Goal: Task Accomplishment & Management: Manage account settings

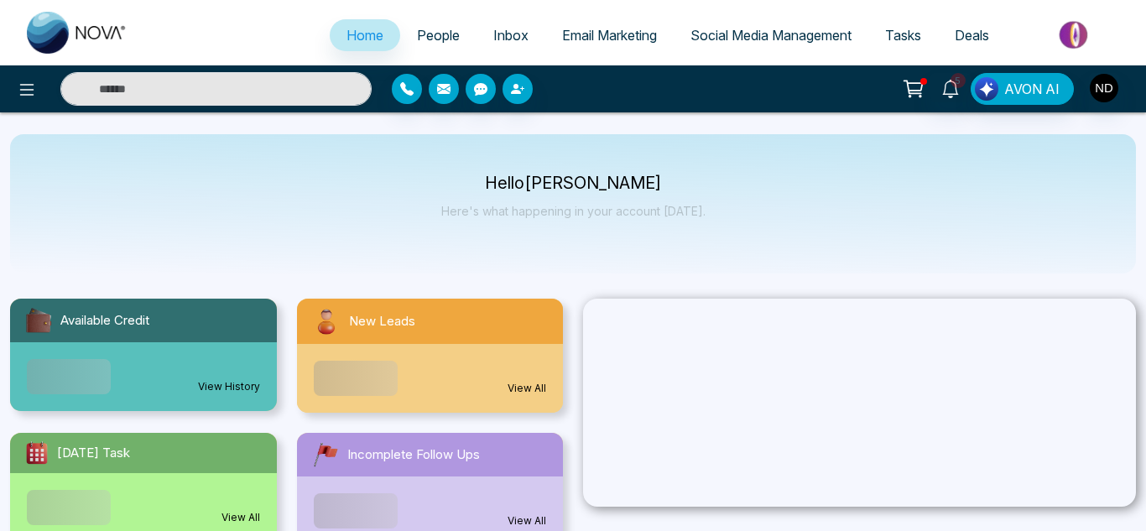
select select "*"
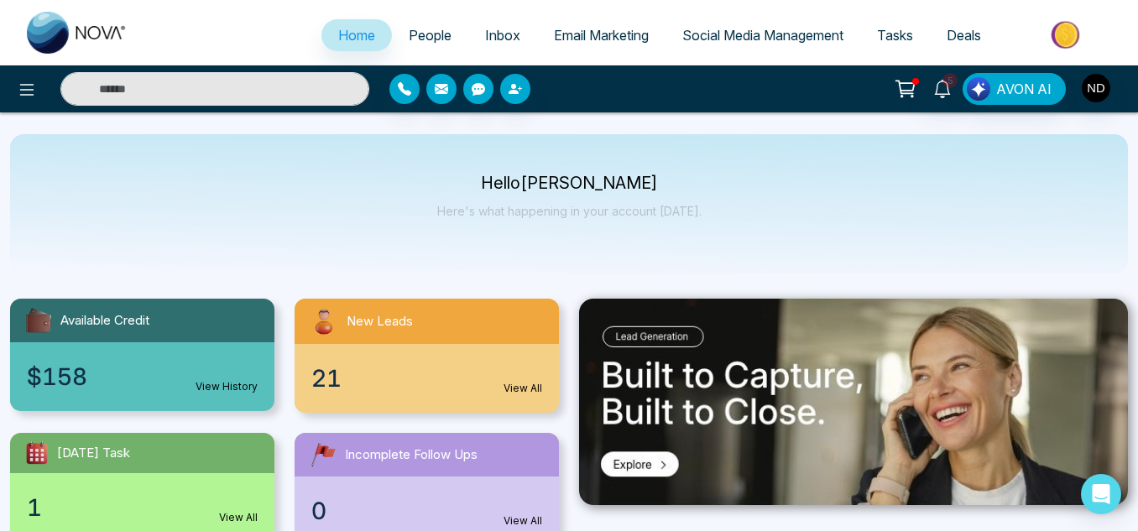
click at [426, 45] on link "People" at bounding box center [430, 35] width 76 height 32
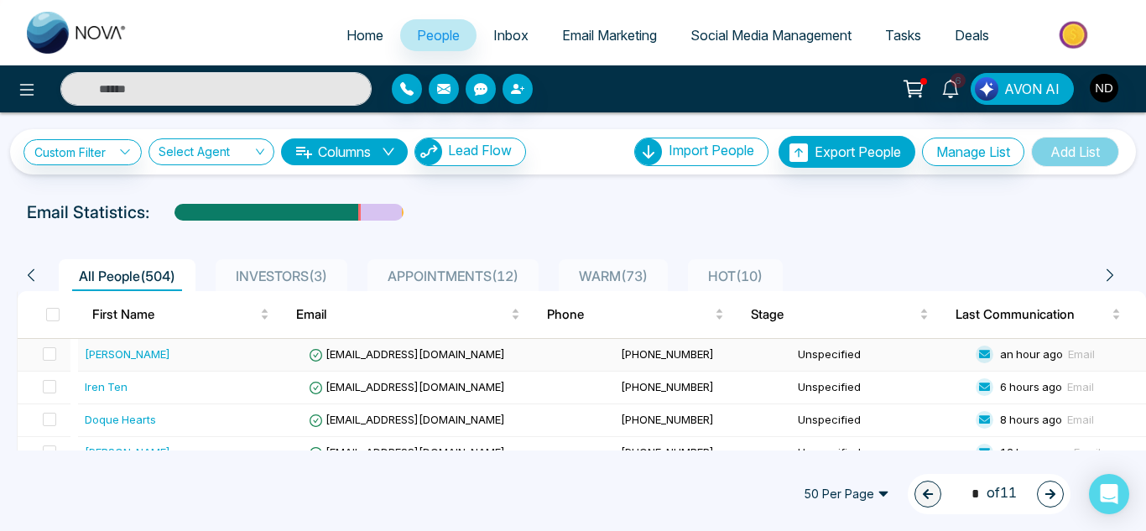
click at [153, 353] on div "[PERSON_NAME]" at bounding box center [194, 354] width 218 height 17
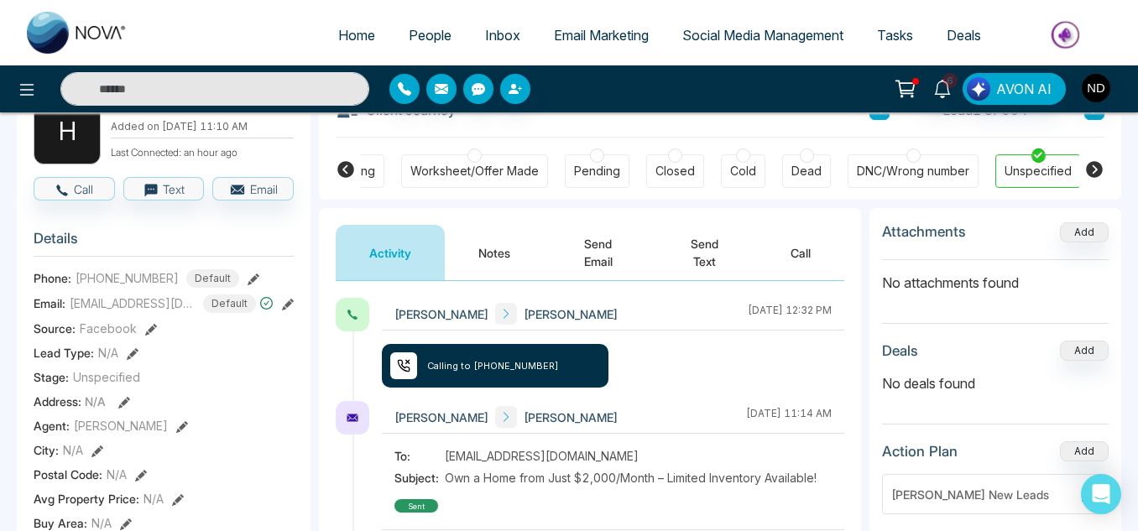
scroll to position [111, 0]
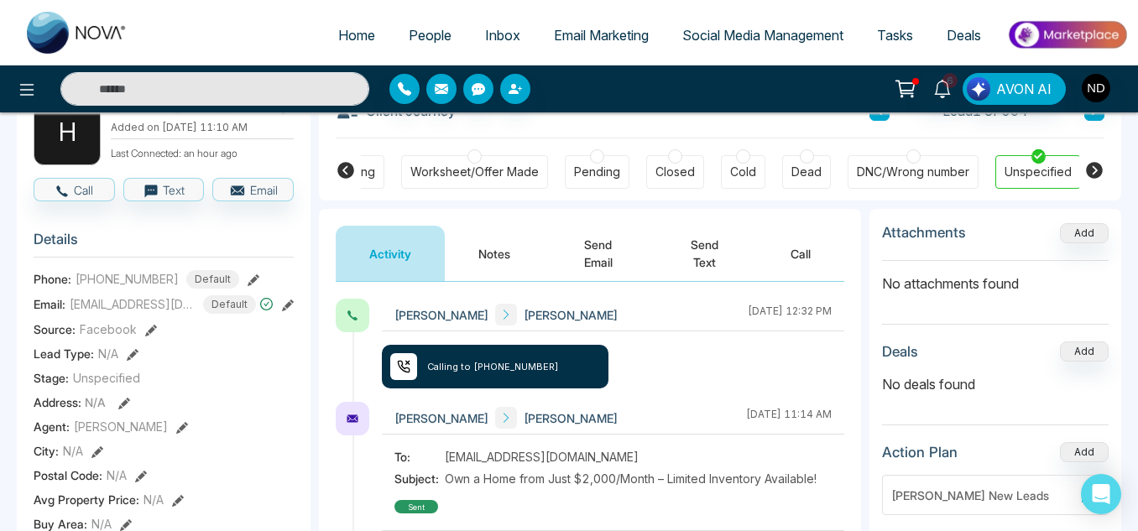
click at [483, 263] on button "Notes" at bounding box center [494, 253] width 99 height 55
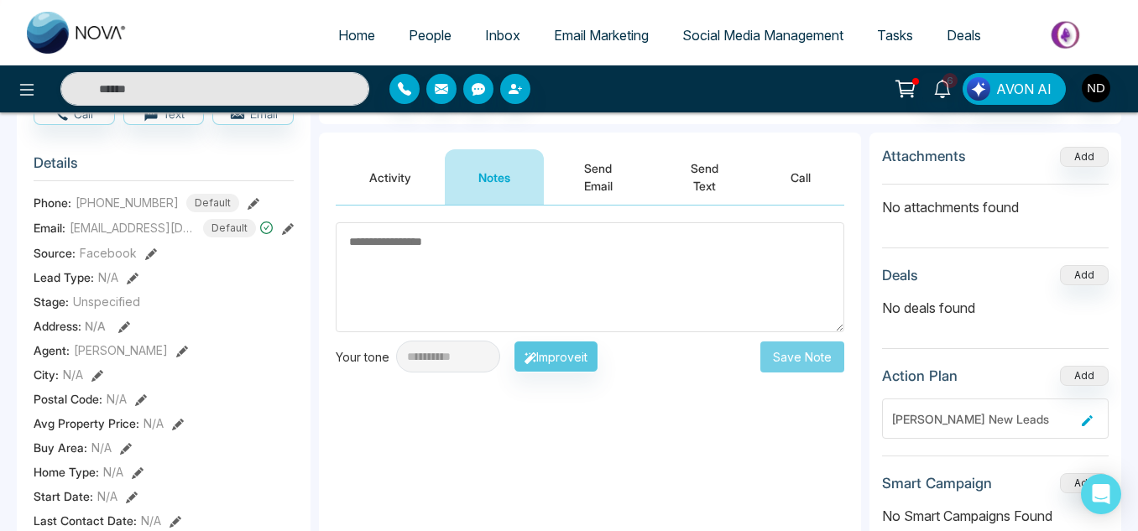
scroll to position [186, 0]
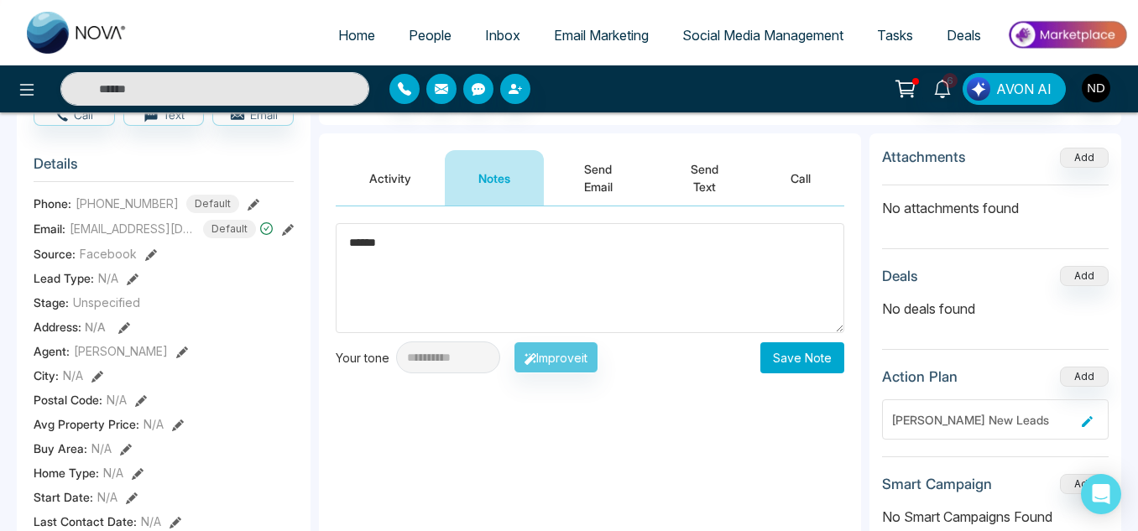
type textarea "******"
click at [798, 363] on button "Save Note" at bounding box center [802, 357] width 84 height 31
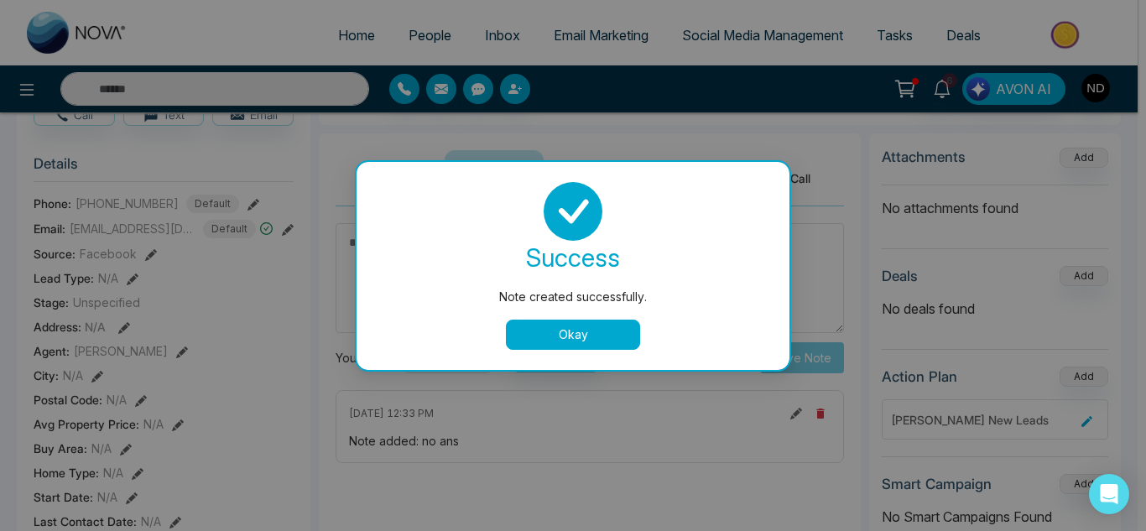
click at [570, 336] on button "Okay" at bounding box center [573, 335] width 134 height 30
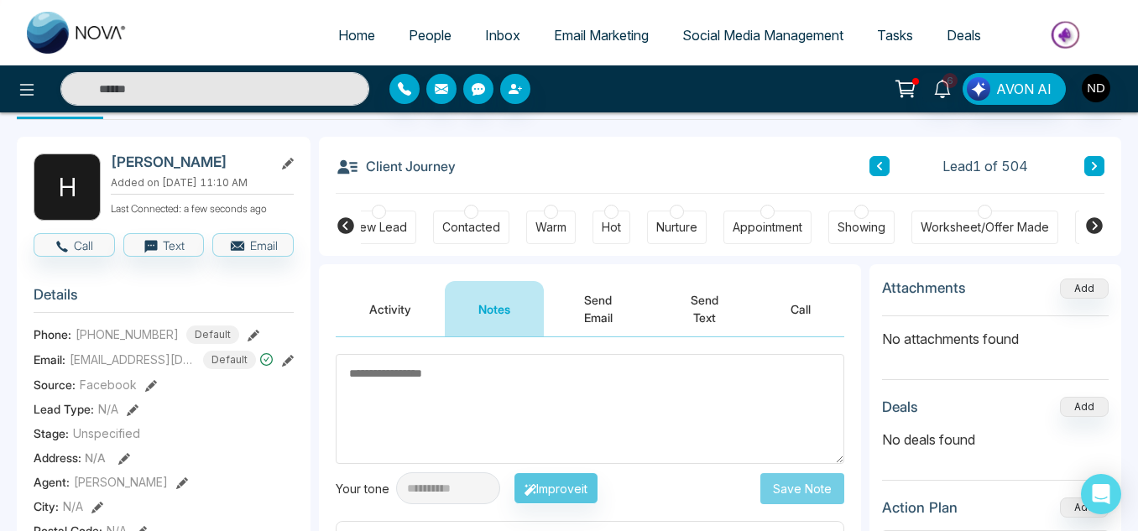
scroll to position [0, 0]
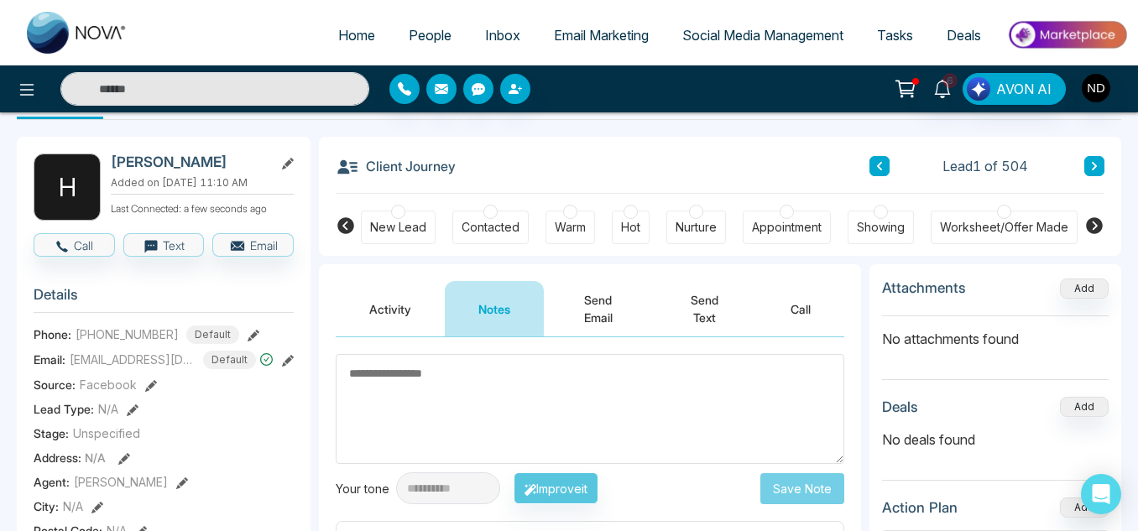
click at [391, 227] on div "New Lead" at bounding box center [398, 227] width 56 height 17
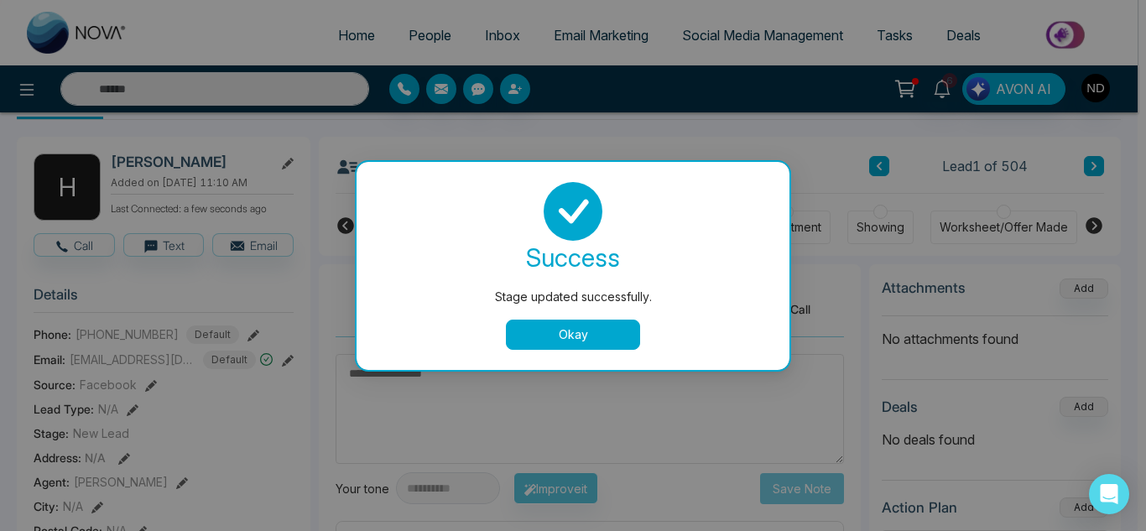
click at [555, 340] on button "Okay" at bounding box center [573, 335] width 134 height 30
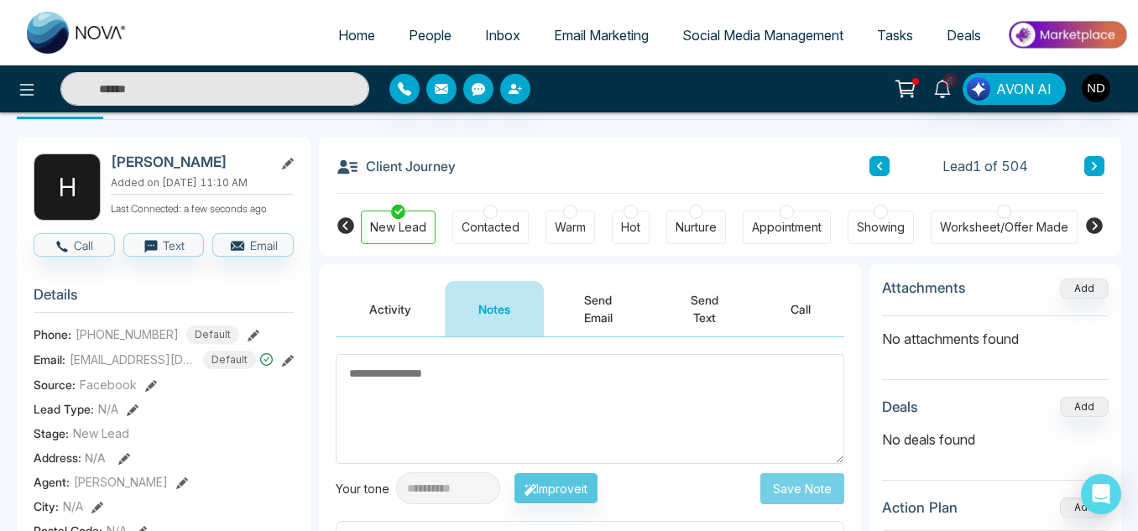
click at [555, 340] on div "**********" at bounding box center [590, 505] width 542 height 336
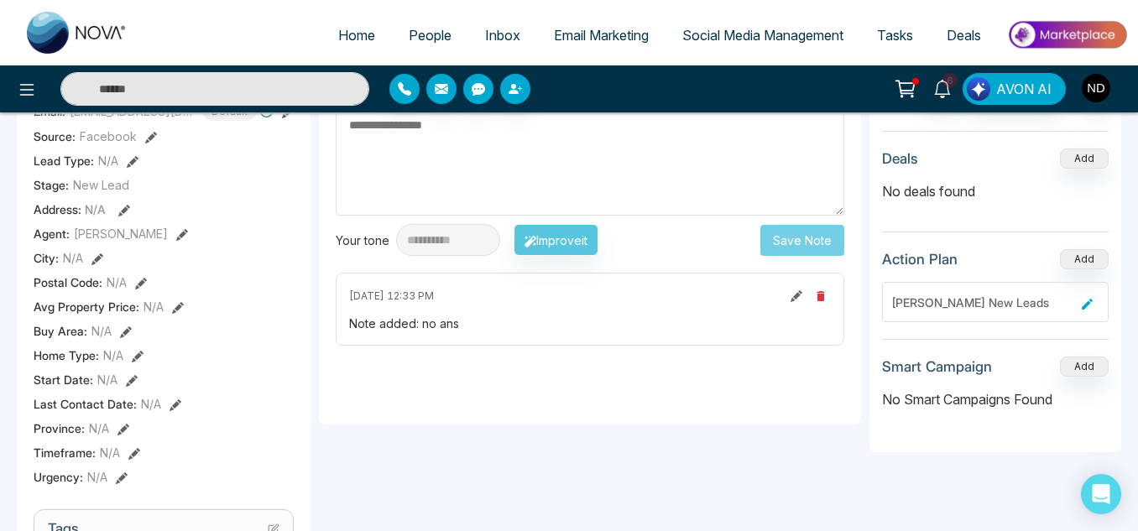
scroll to position [305, 0]
click at [798, 294] on icon at bounding box center [797, 296] width 12 height 12
type textarea "******"
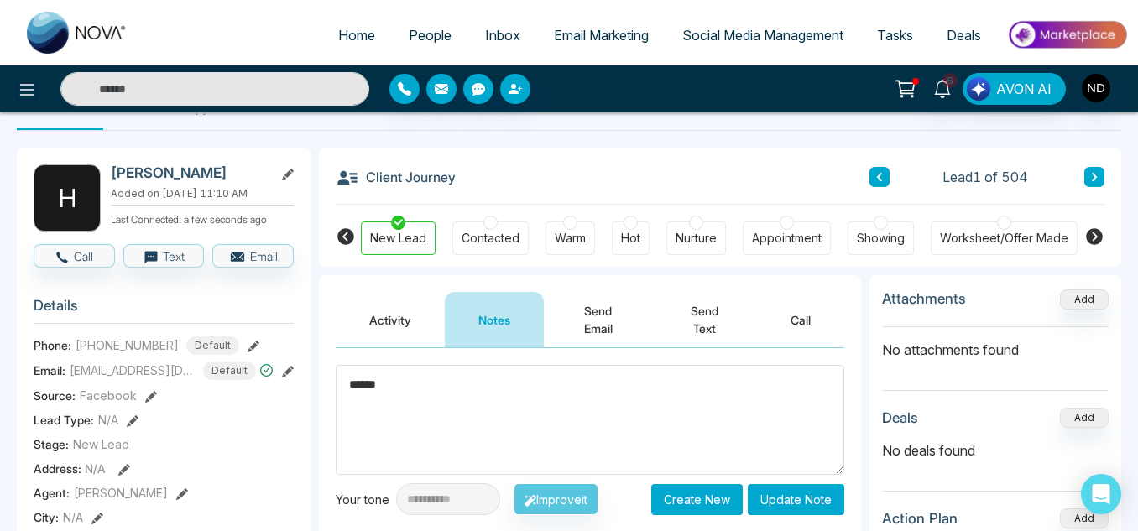
scroll to position [0, 0]
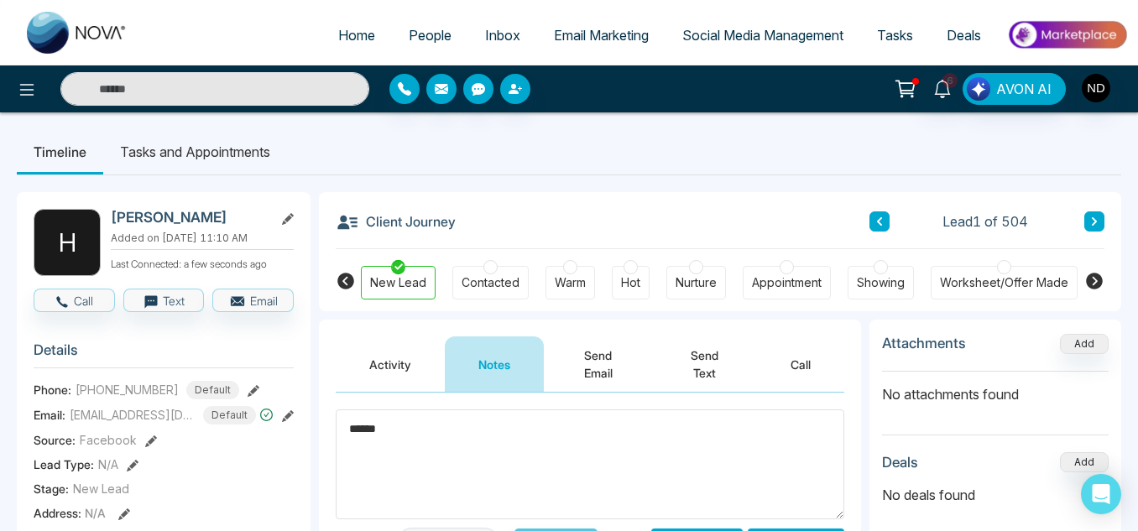
click at [416, 476] on textarea "******" at bounding box center [590, 465] width 509 height 110
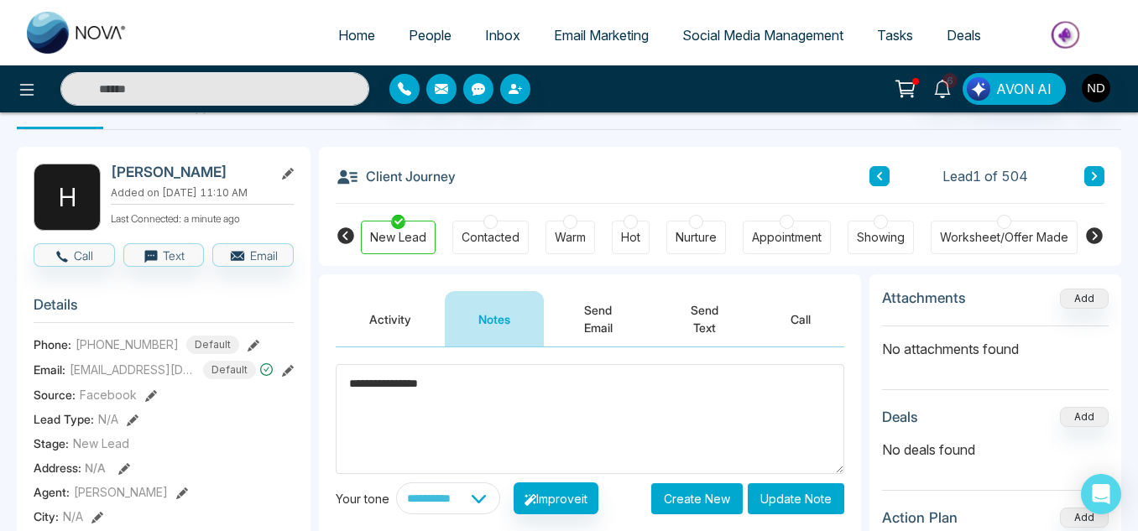
scroll to position [75, 0]
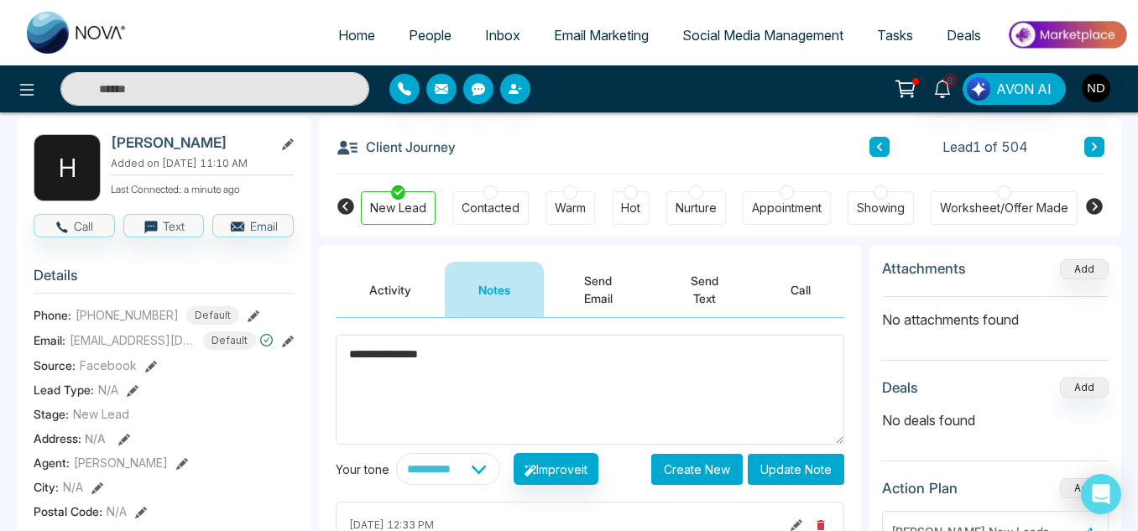
type textarea "**********"
click at [776, 469] on button "Update Note" at bounding box center [796, 469] width 97 height 31
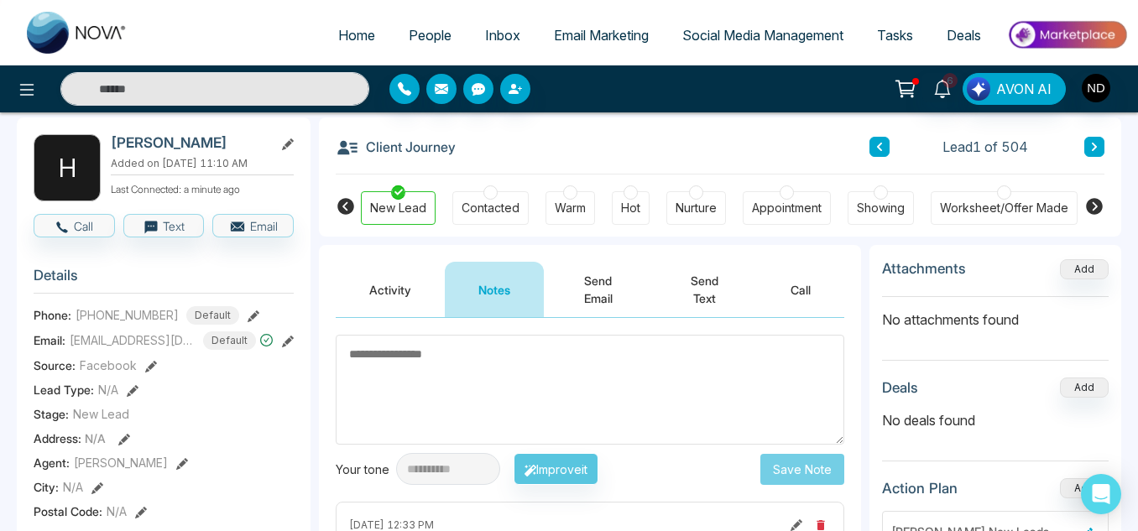
click at [595, 333] on div "**********" at bounding box center [590, 486] width 542 height 336
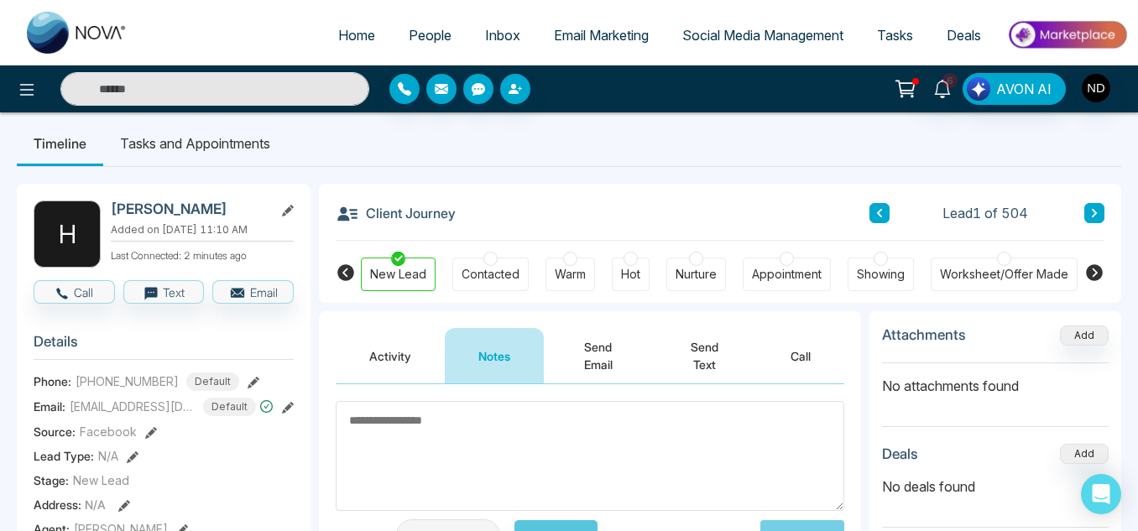
scroll to position [8, 0]
click at [1088, 211] on button at bounding box center [1094, 214] width 20 height 20
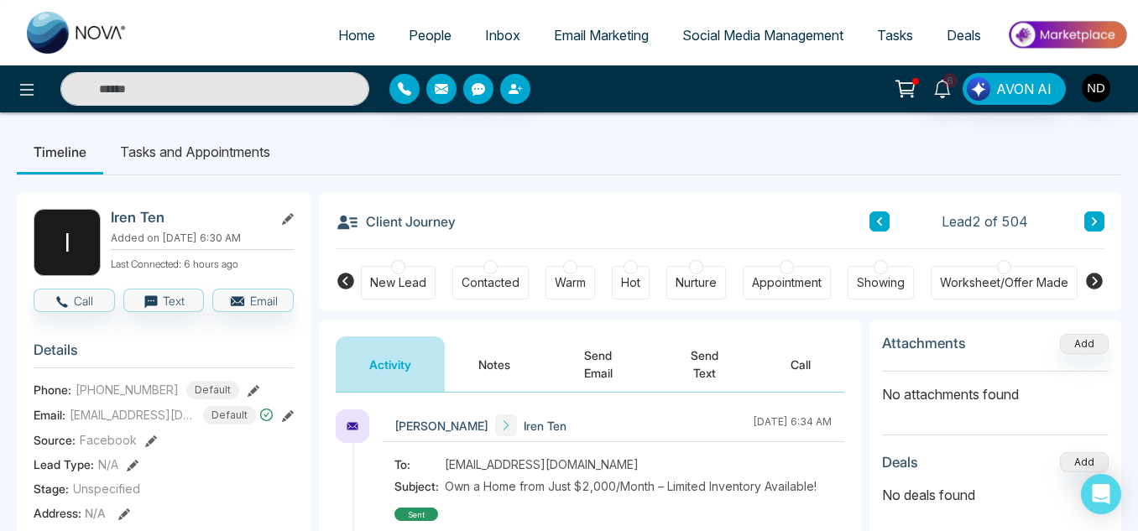
click at [488, 351] on button "Notes" at bounding box center [494, 364] width 99 height 55
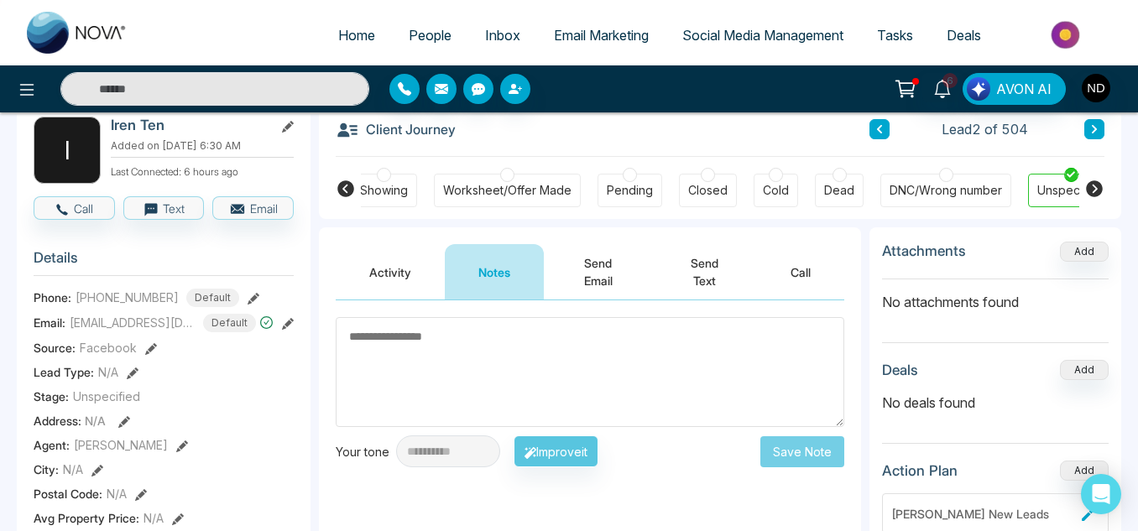
scroll to position [0, 530]
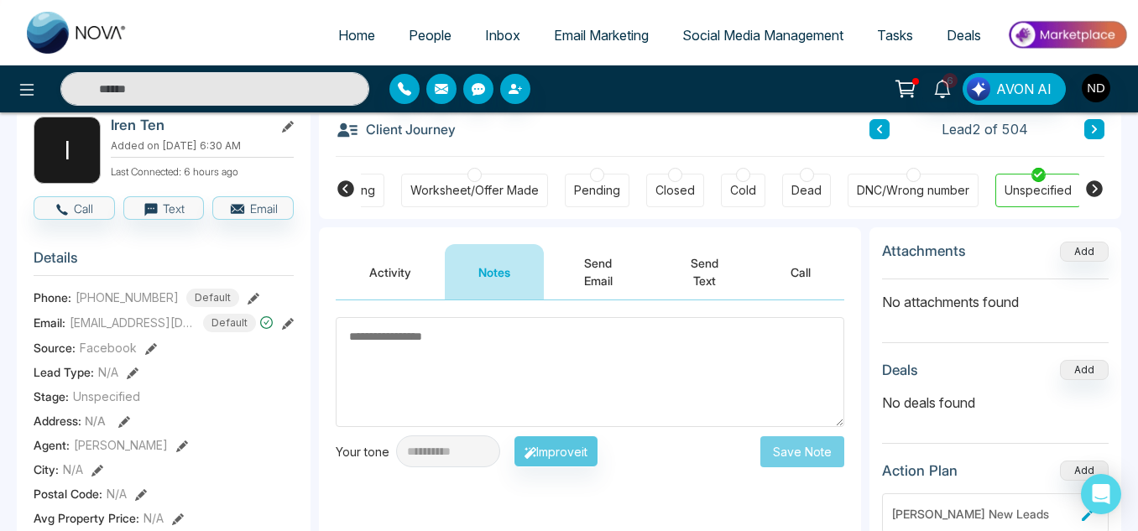
click at [141, 304] on span "[PHONE_NUMBER]" at bounding box center [127, 298] width 103 height 18
copy span "14377727734"
click at [609, 346] on textarea at bounding box center [590, 372] width 509 height 110
type textarea "******"
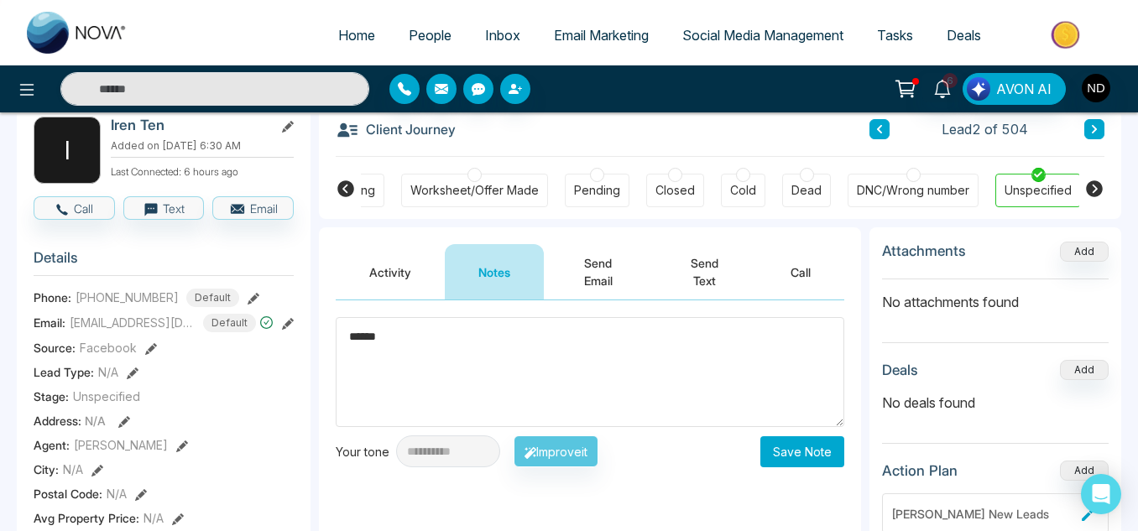
click at [775, 455] on button "Save Note" at bounding box center [802, 451] width 84 height 31
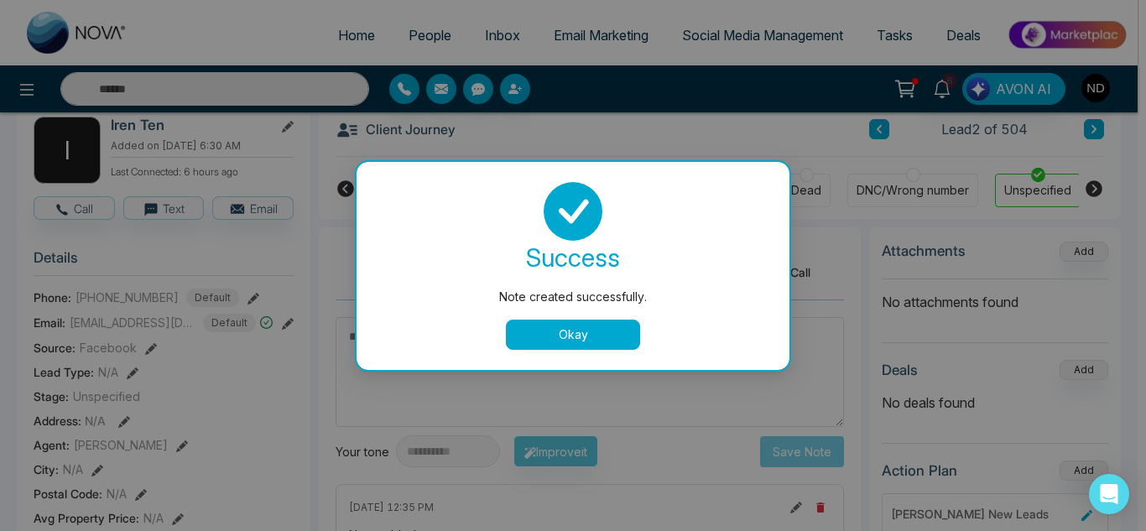
click at [582, 337] on button "Okay" at bounding box center [573, 335] width 134 height 30
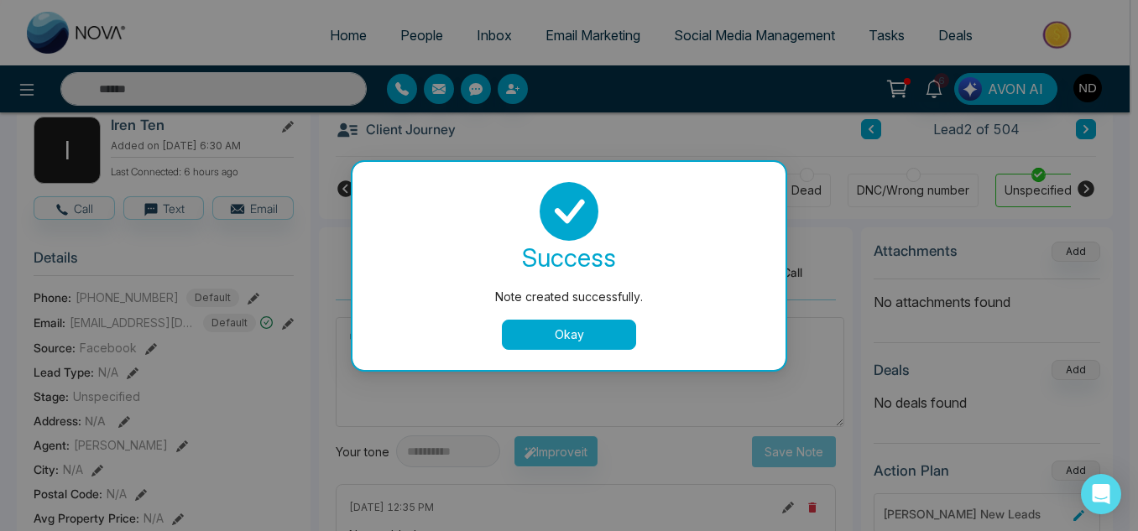
scroll to position [0, 521]
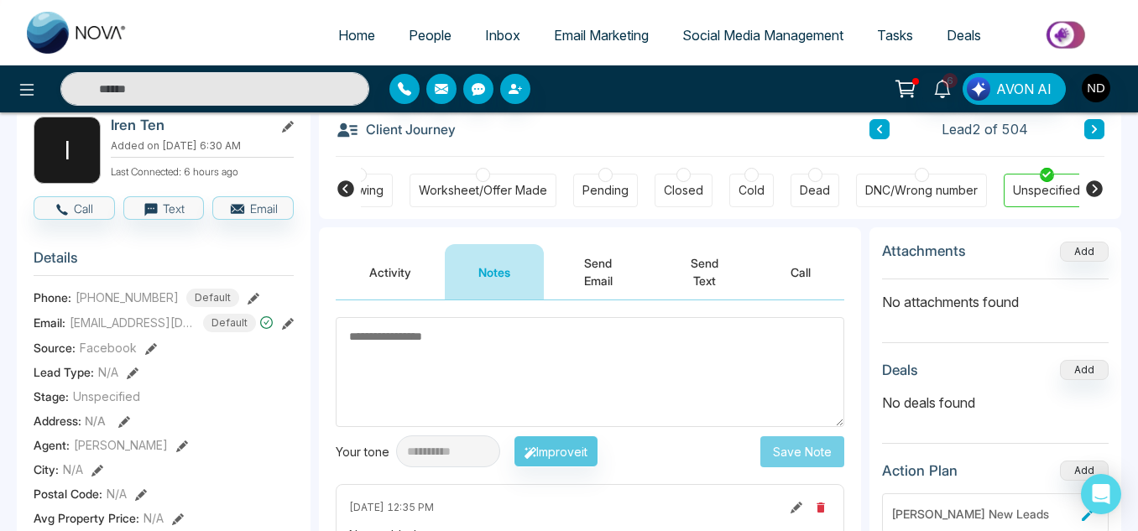
click at [1091, 132] on icon at bounding box center [1094, 129] width 8 height 10
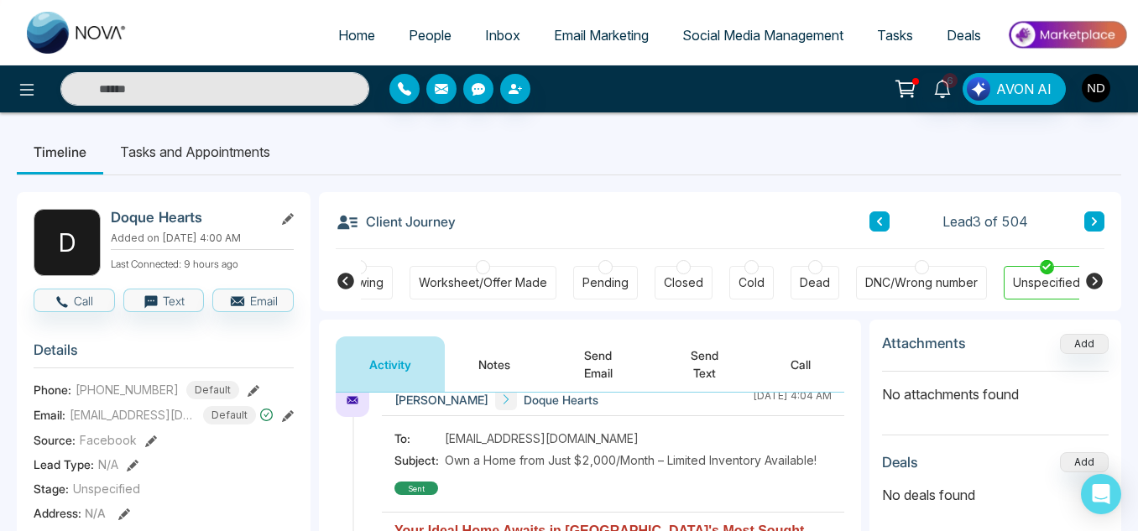
scroll to position [27, 0]
click at [942, 269] on div "DNC/Wrong number" at bounding box center [921, 283] width 131 height 34
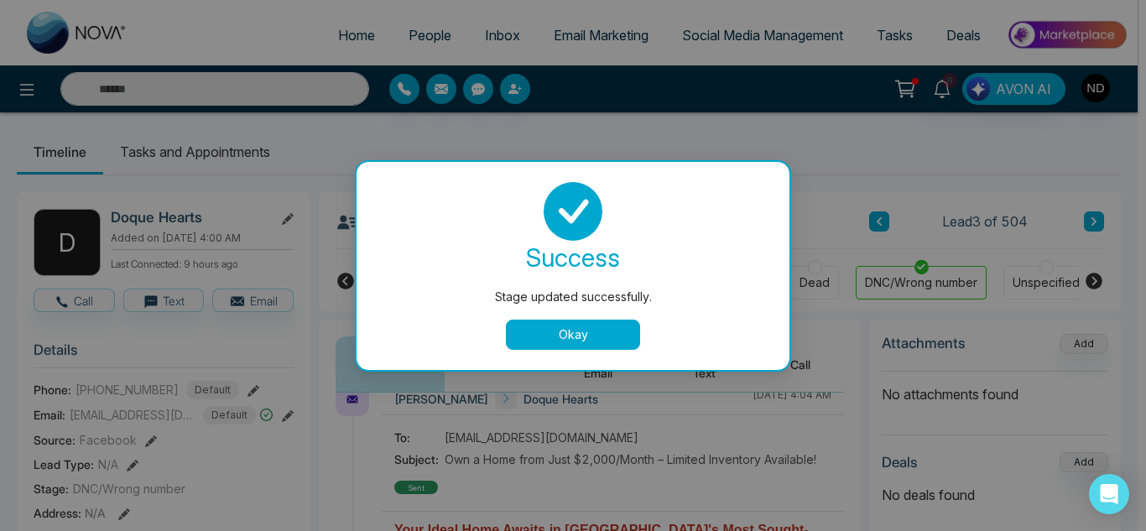
click at [577, 337] on button "Okay" at bounding box center [573, 335] width 134 height 30
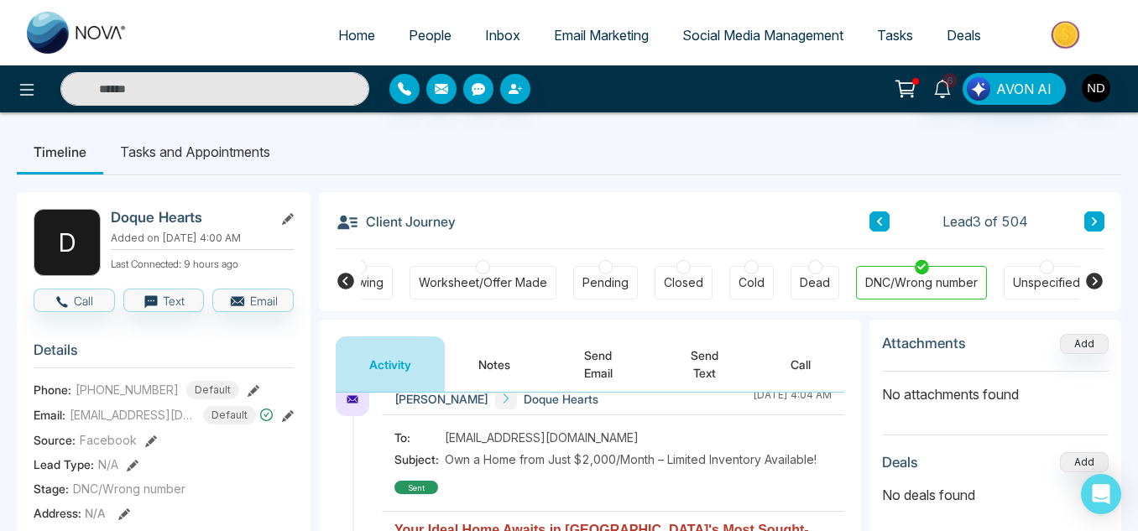
click at [1095, 219] on icon at bounding box center [1094, 222] width 8 height 10
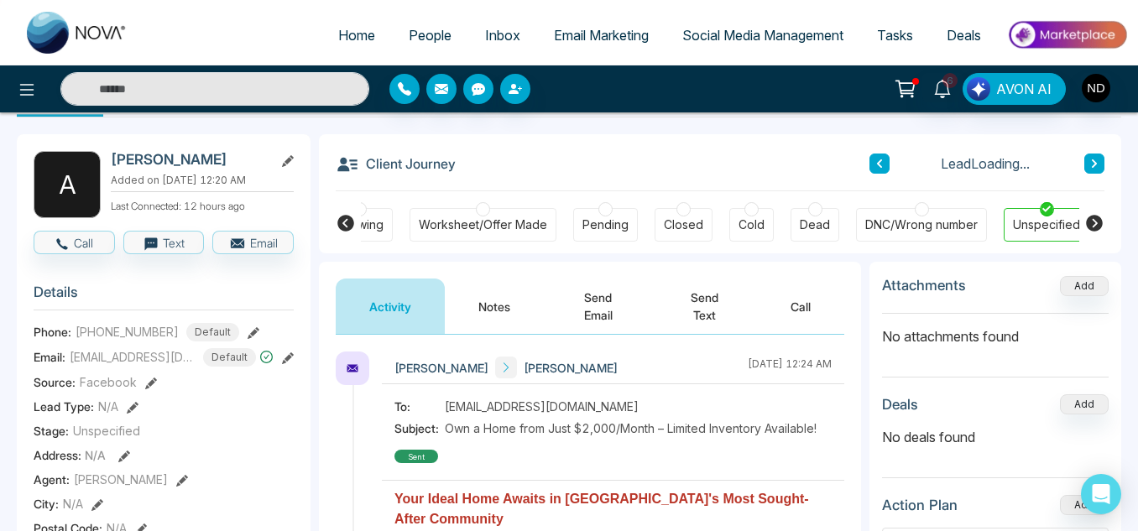
scroll to position [67, 0]
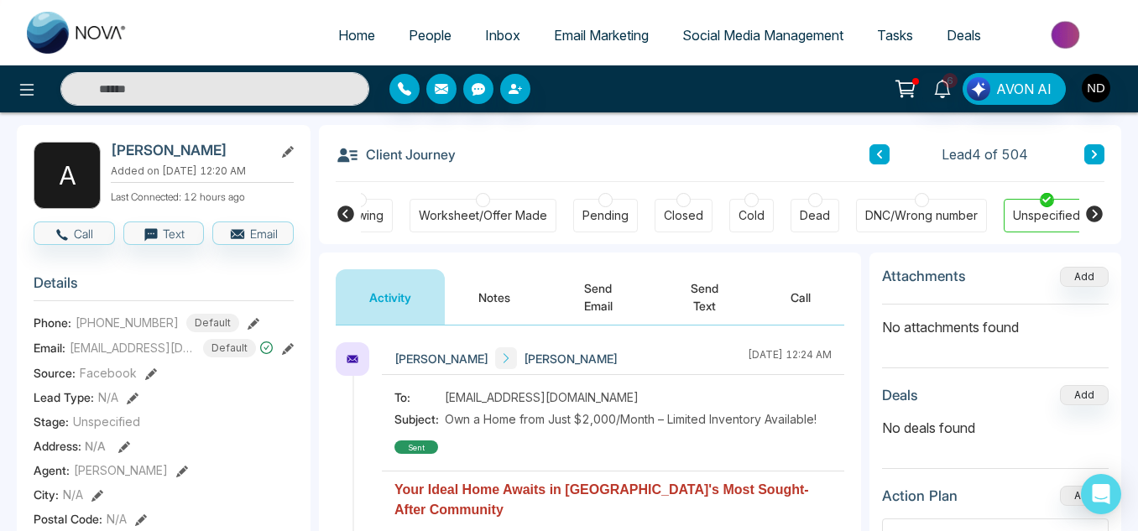
click at [470, 309] on button "Notes" at bounding box center [494, 296] width 99 height 55
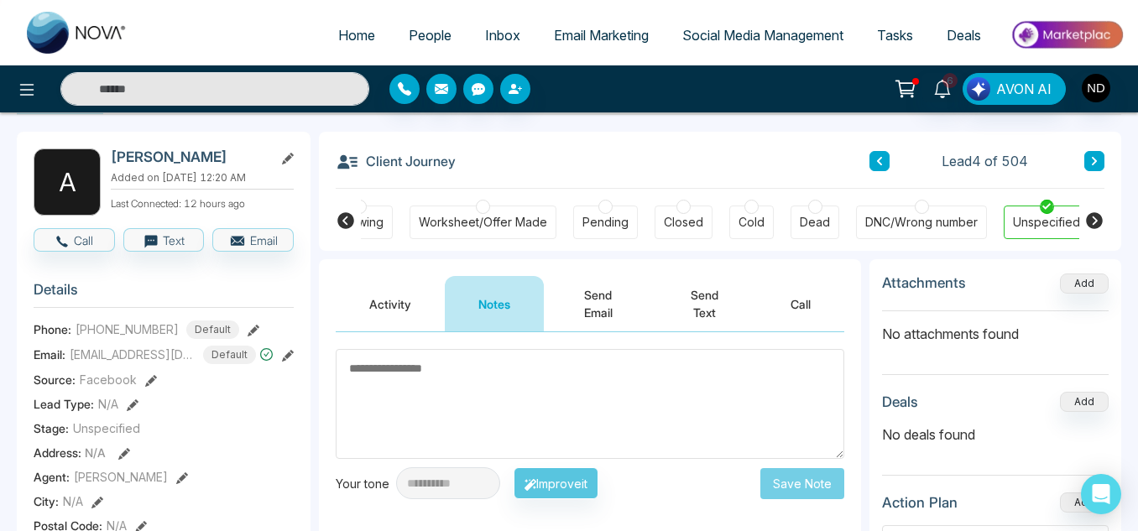
scroll to position [59, 0]
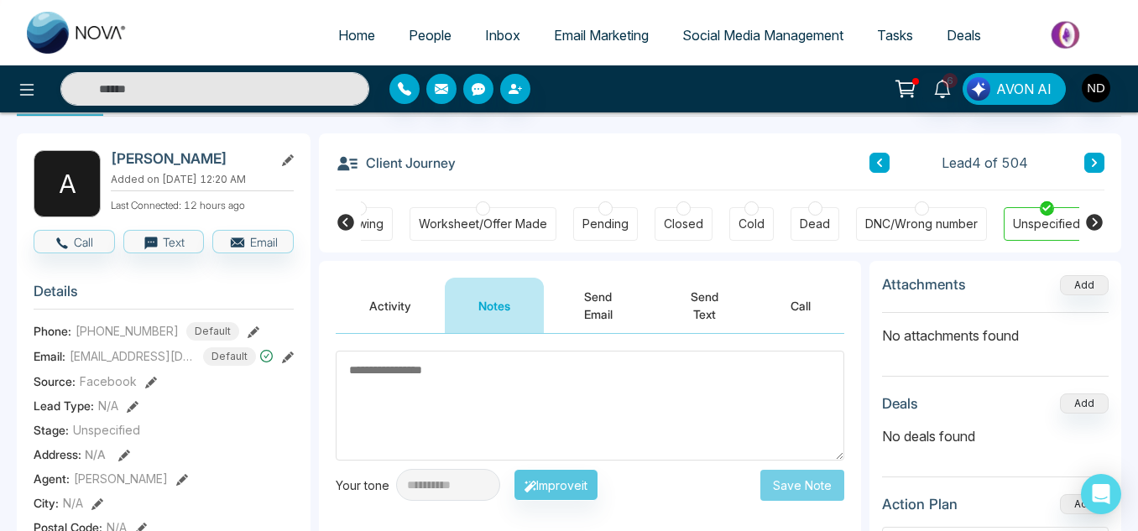
click at [376, 320] on button "Activity" at bounding box center [390, 305] width 109 height 55
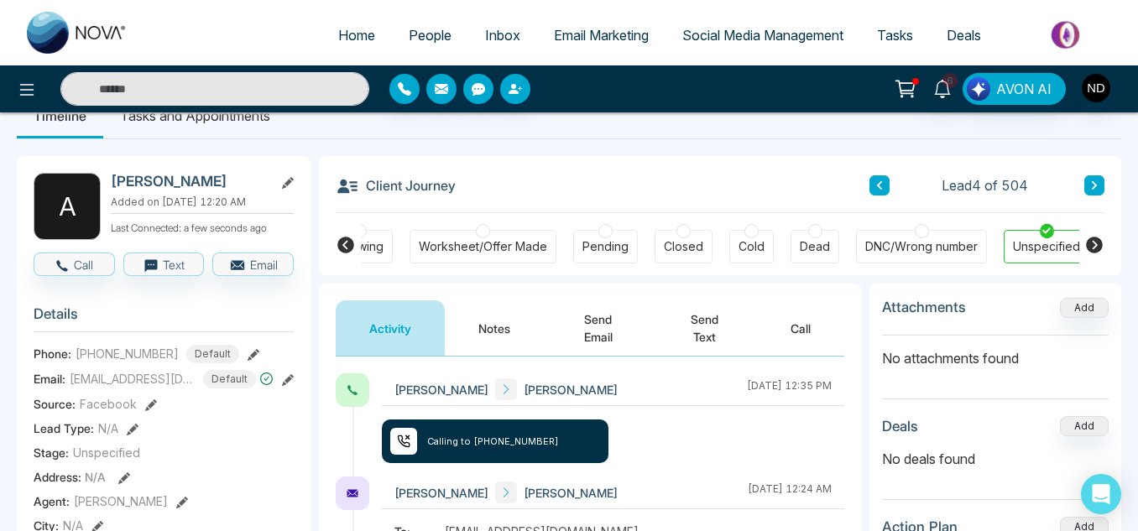
scroll to position [37, 0]
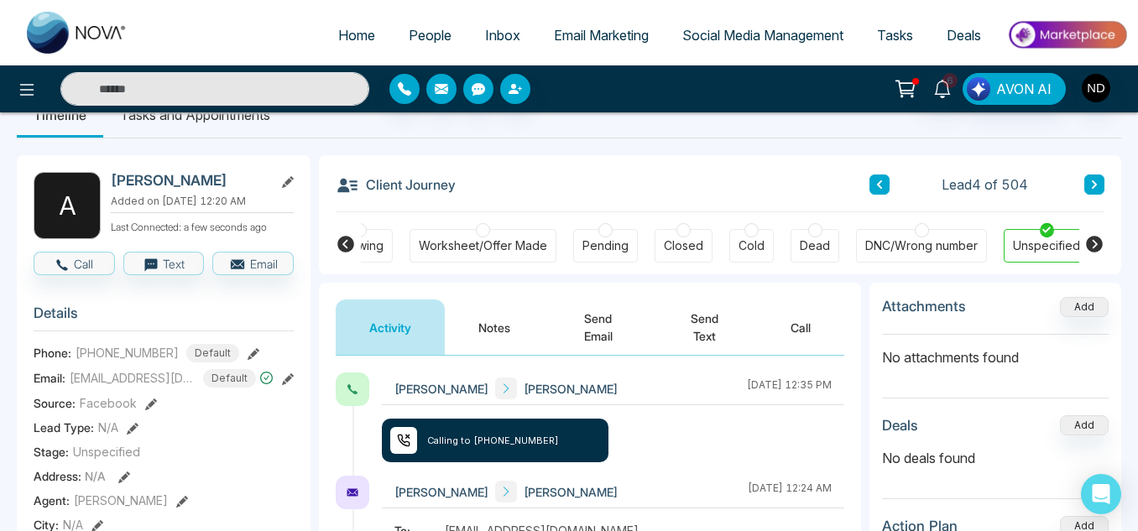
click at [477, 321] on button "Notes" at bounding box center [494, 327] width 99 height 55
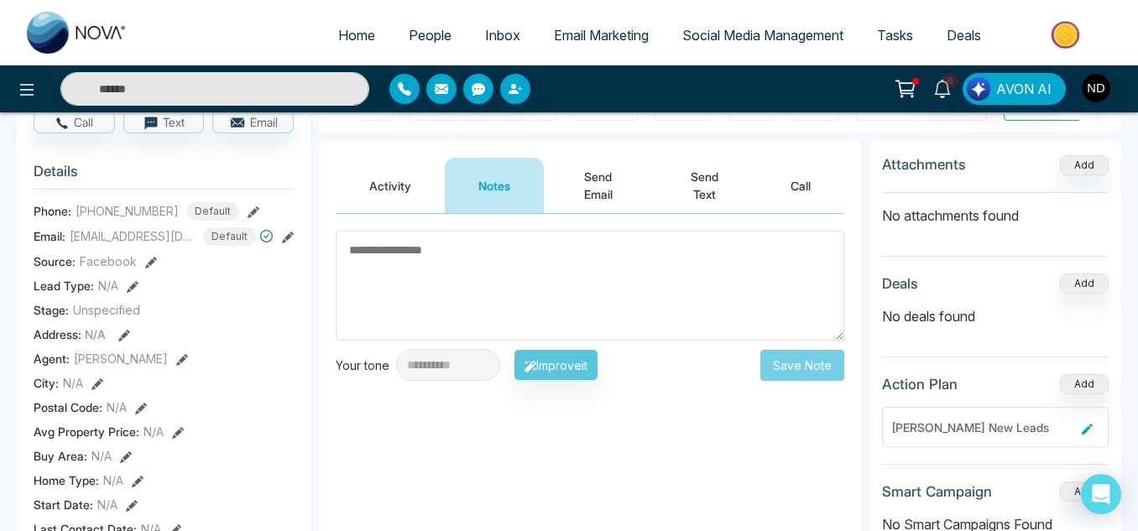
scroll to position [180, 0]
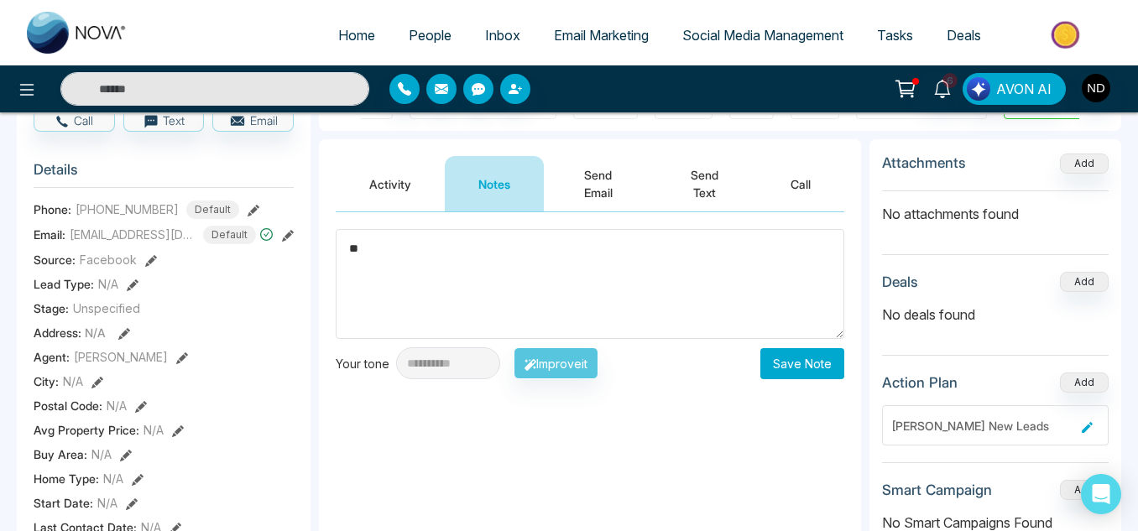
type textarea "*"
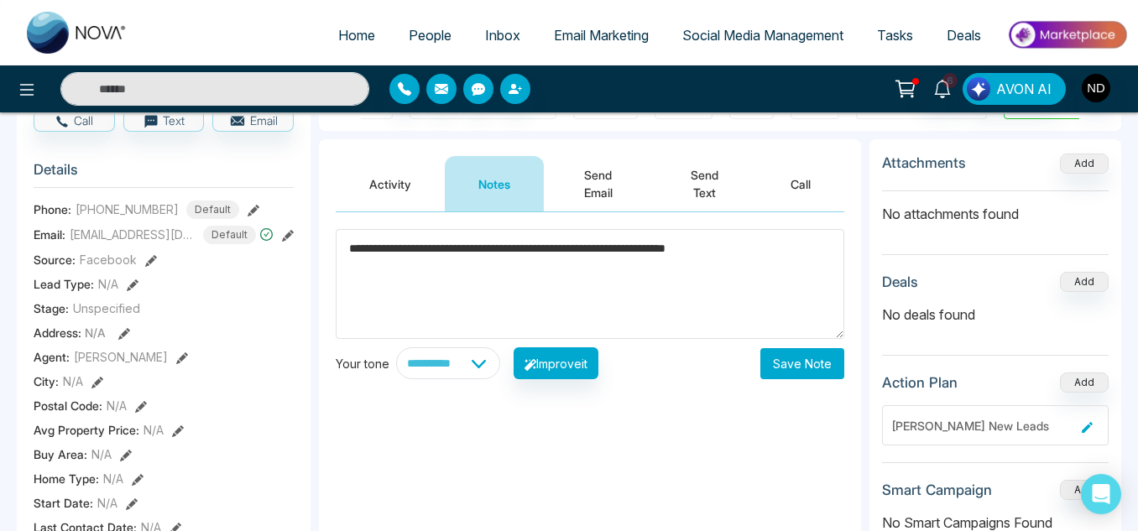
type textarea "**********"
click at [796, 363] on button "Save Note" at bounding box center [802, 363] width 84 height 31
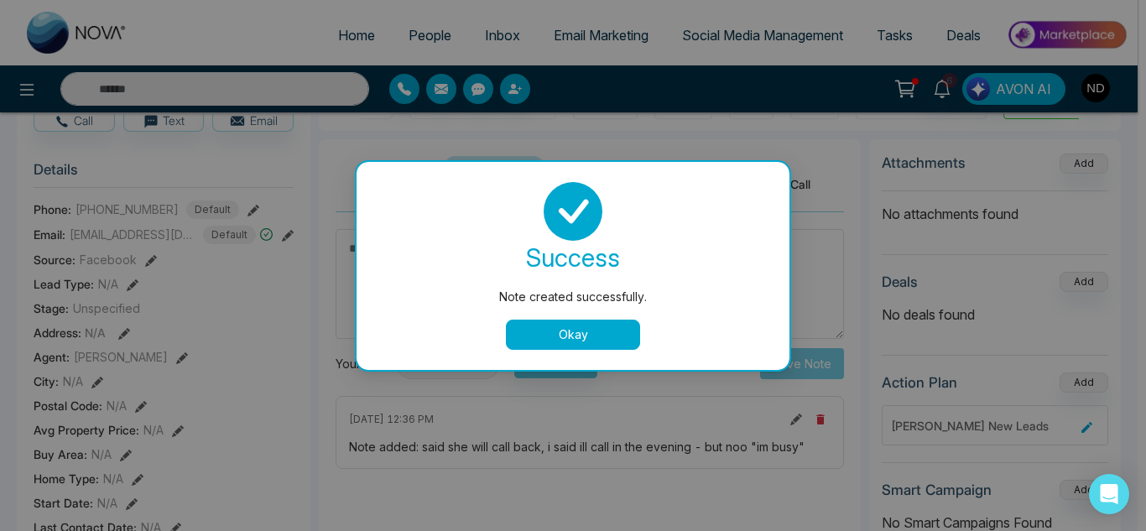
click at [583, 325] on button "Okay" at bounding box center [573, 335] width 134 height 30
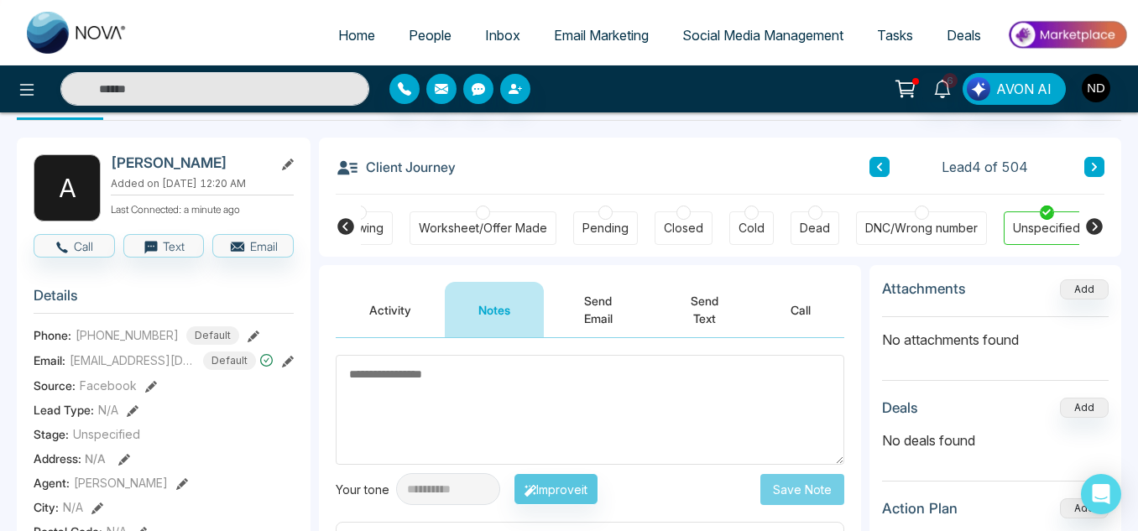
scroll to position [54, 0]
click at [595, 307] on button "Send Email" at bounding box center [598, 310] width 108 height 55
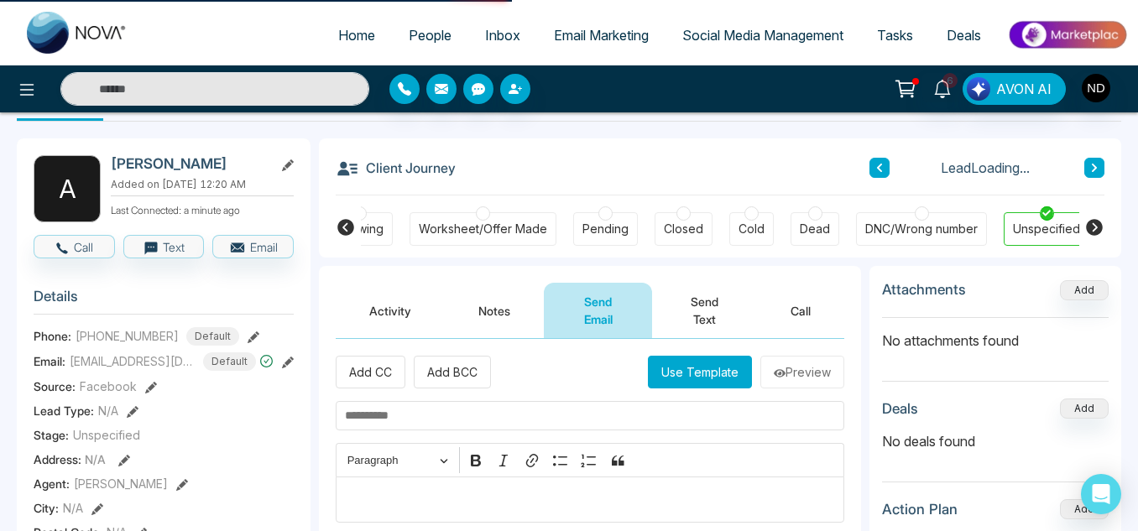
click at [709, 299] on button "Send Text" at bounding box center [704, 310] width 105 height 55
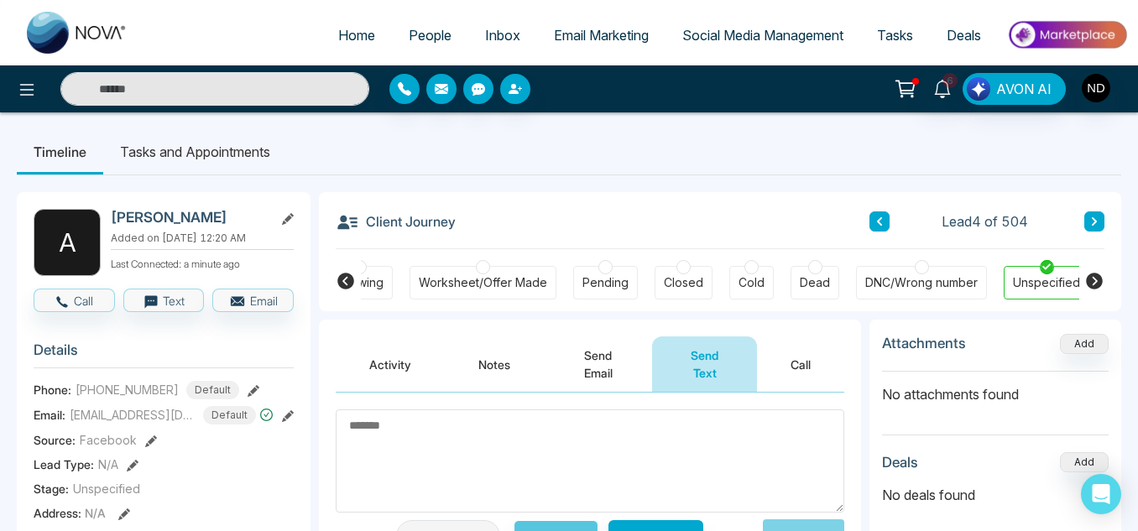
click at [1090, 219] on icon at bounding box center [1094, 222] width 8 height 10
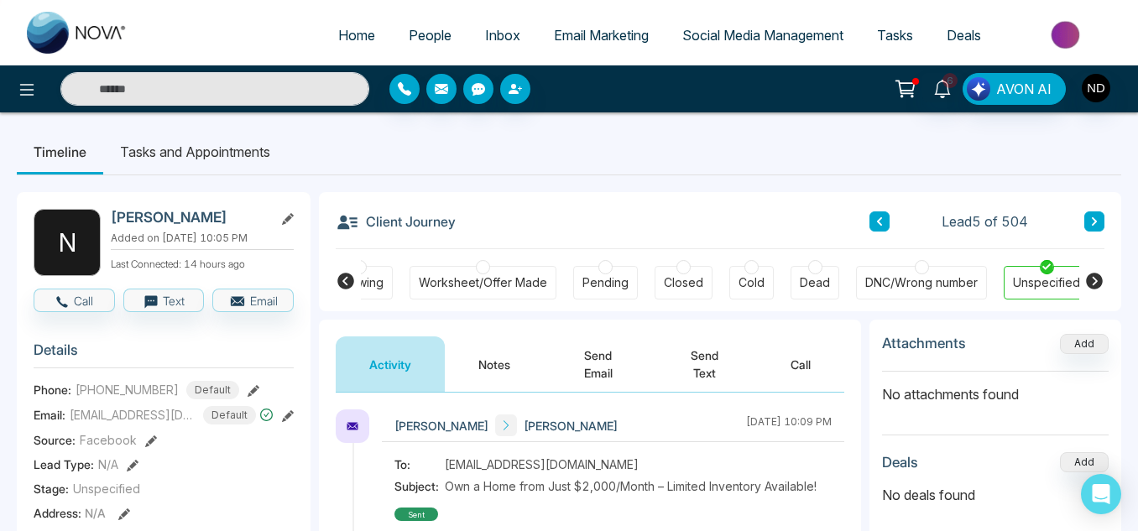
click at [509, 357] on button "Notes" at bounding box center [494, 364] width 99 height 55
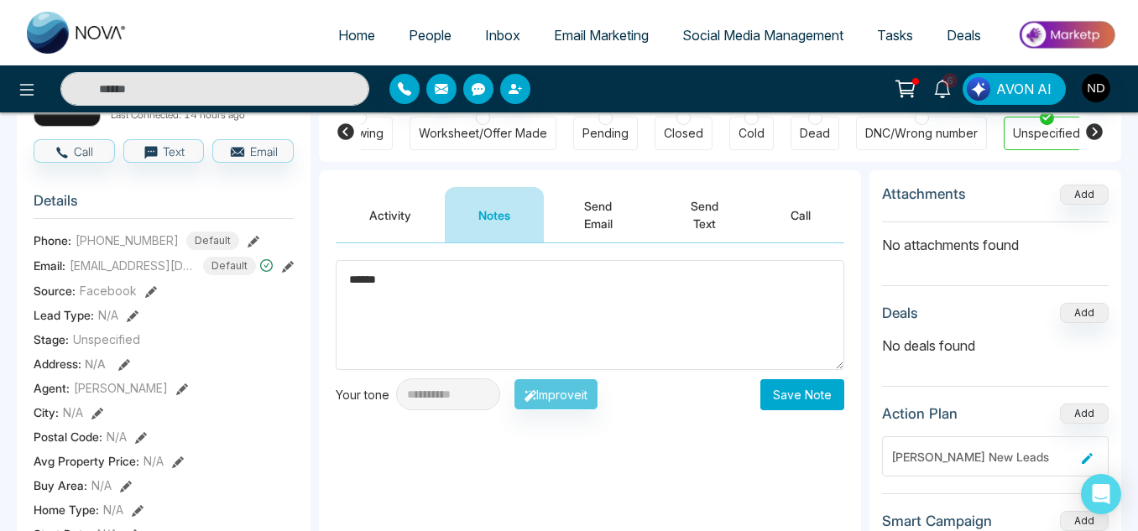
scroll to position [150, 0]
type textarea "******"
click at [790, 394] on button "Save Note" at bounding box center [802, 393] width 84 height 31
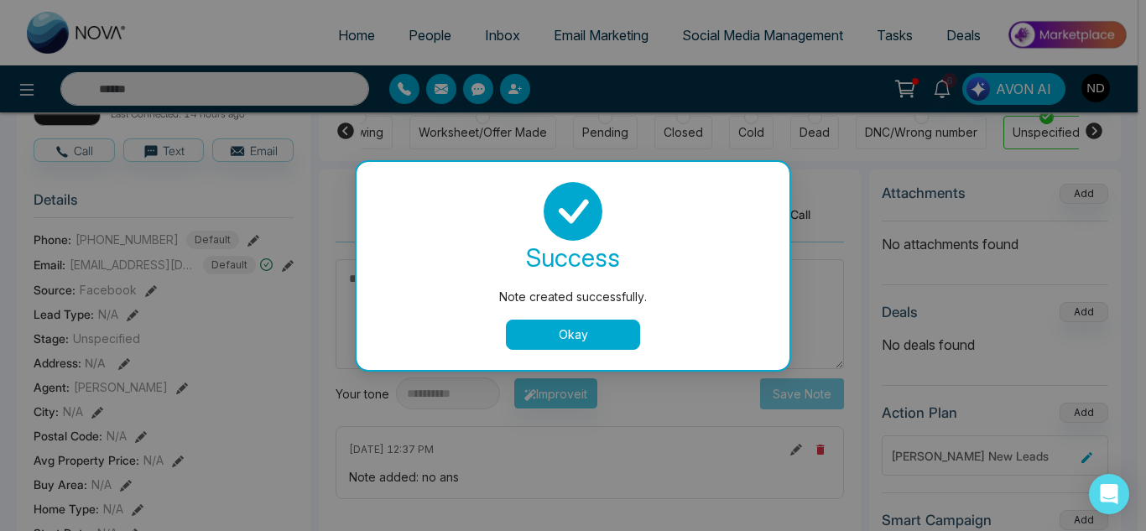
click at [608, 346] on button "Okay" at bounding box center [573, 335] width 134 height 30
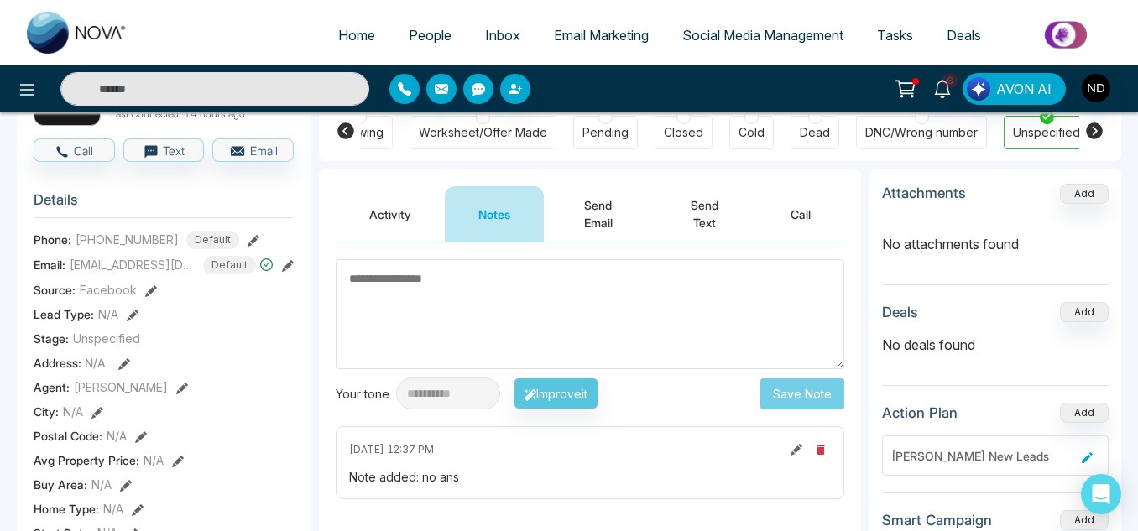
scroll to position [0, 0]
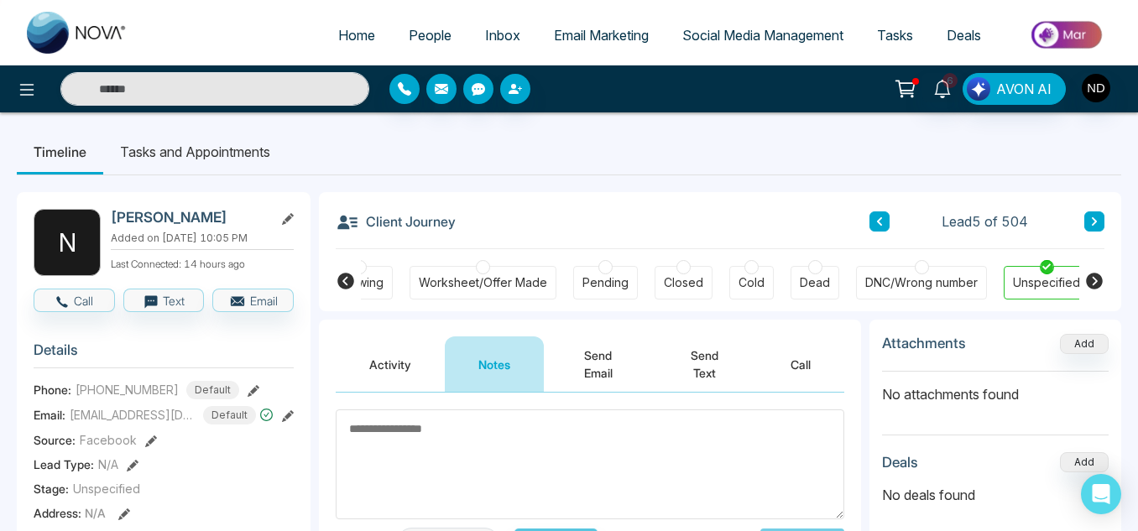
click at [1090, 219] on icon at bounding box center [1094, 222] width 8 height 10
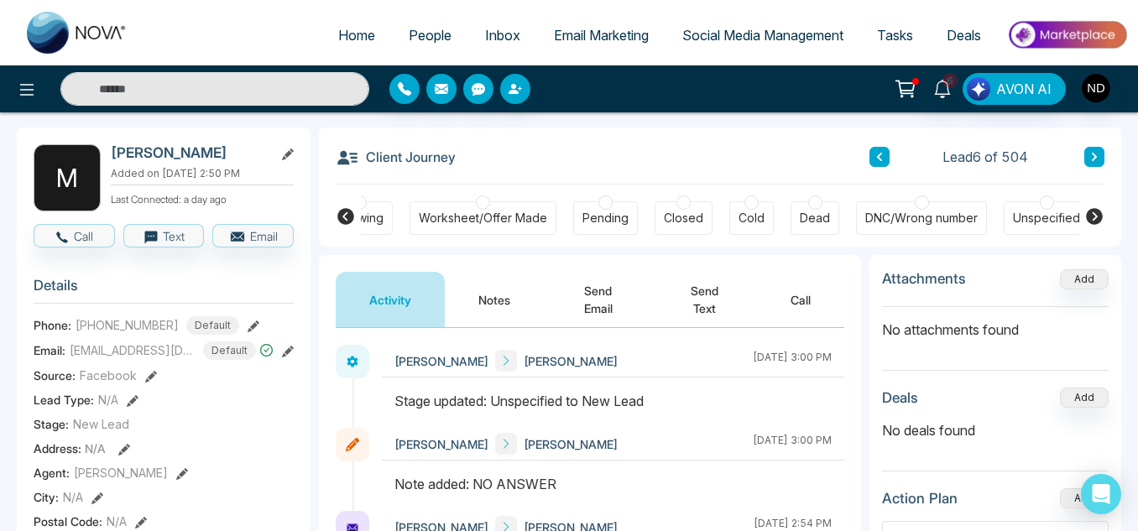
scroll to position [65, 0]
click at [892, 36] on span "Tasks" at bounding box center [895, 35] width 36 height 17
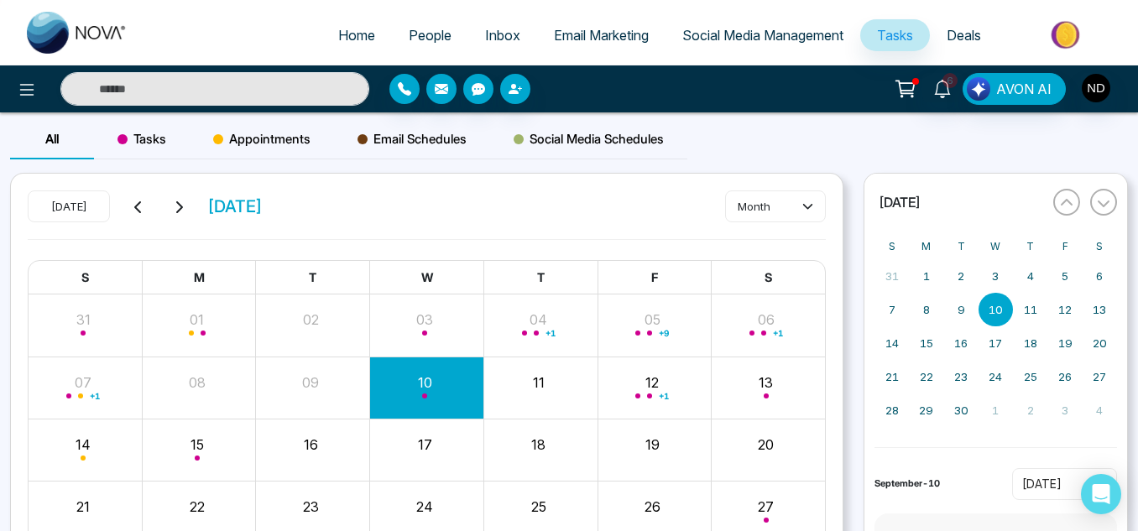
click at [415, 39] on span "People" at bounding box center [430, 35] width 43 height 17
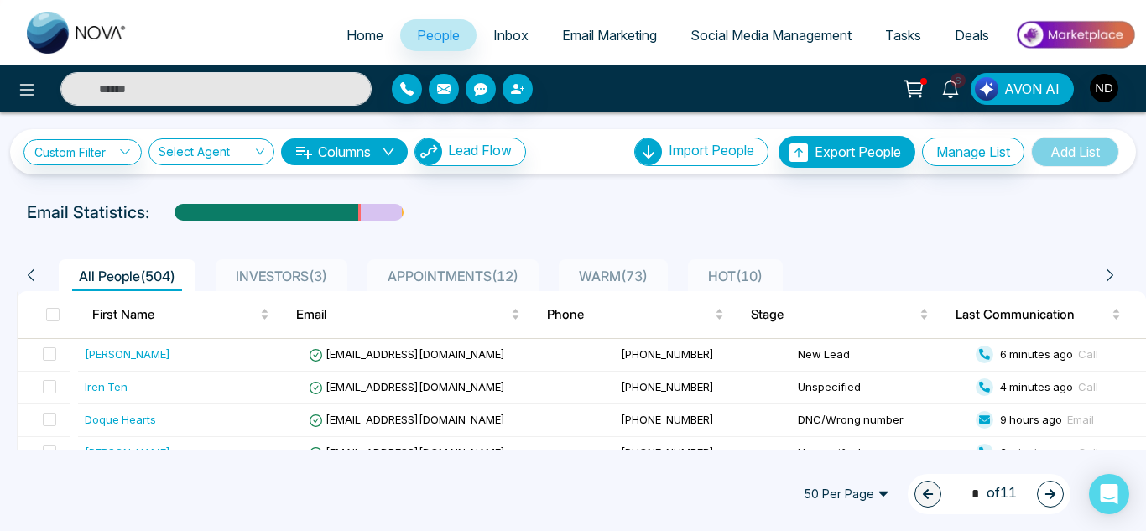
click at [598, 269] on span "WARM ( 73 )" at bounding box center [613, 276] width 82 height 17
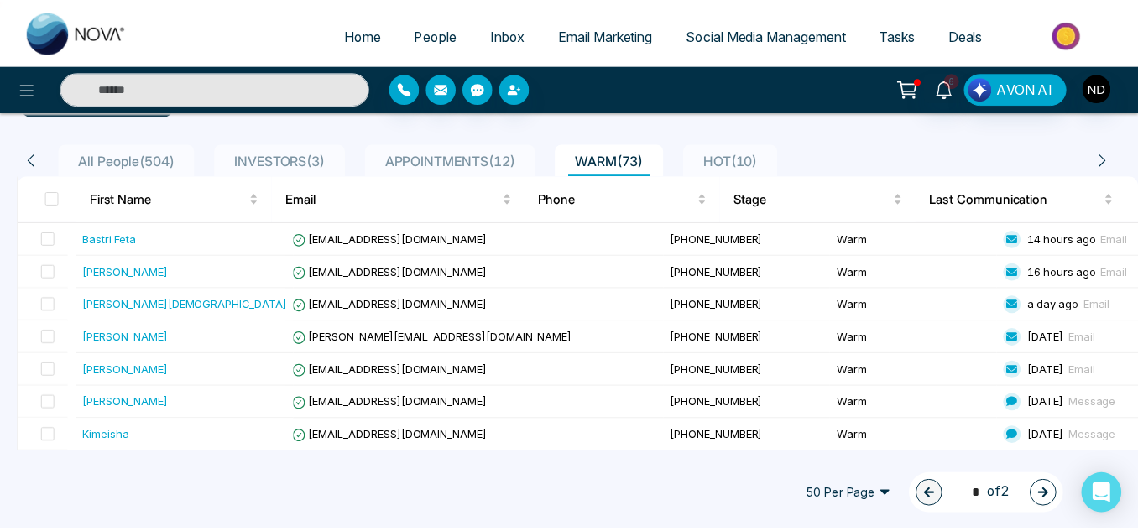
scroll to position [146, 0]
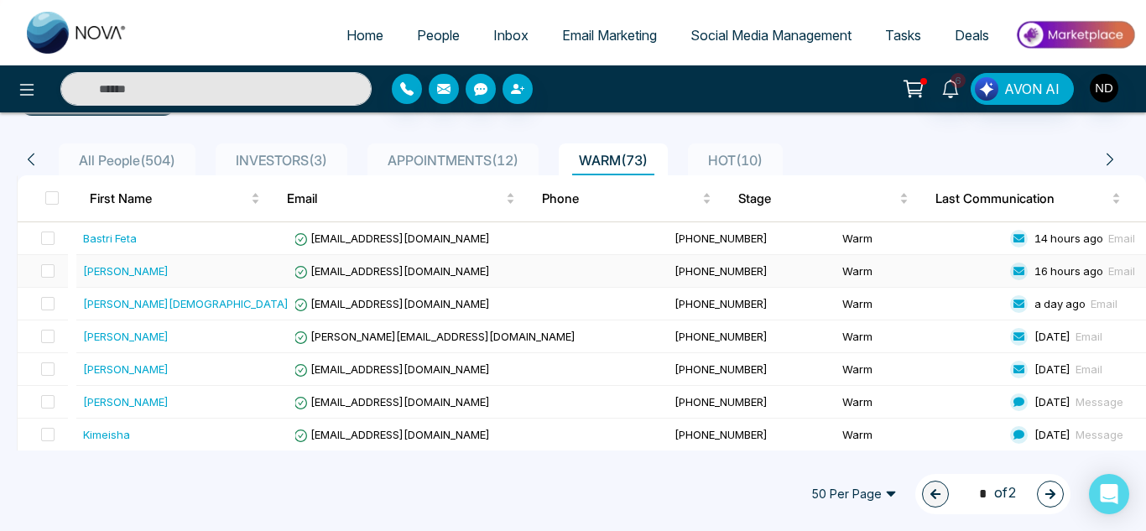
click at [501, 288] on td "[EMAIL_ADDRESS][DOMAIN_NAME]" at bounding box center [477, 271] width 381 height 33
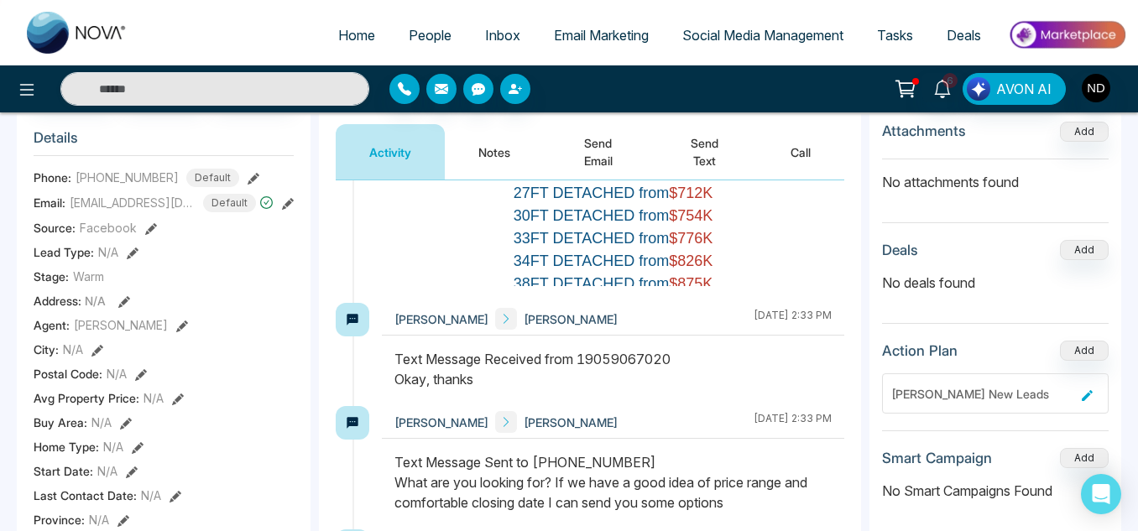
scroll to position [394, 0]
